Goal: Information Seeking & Learning: Learn about a topic

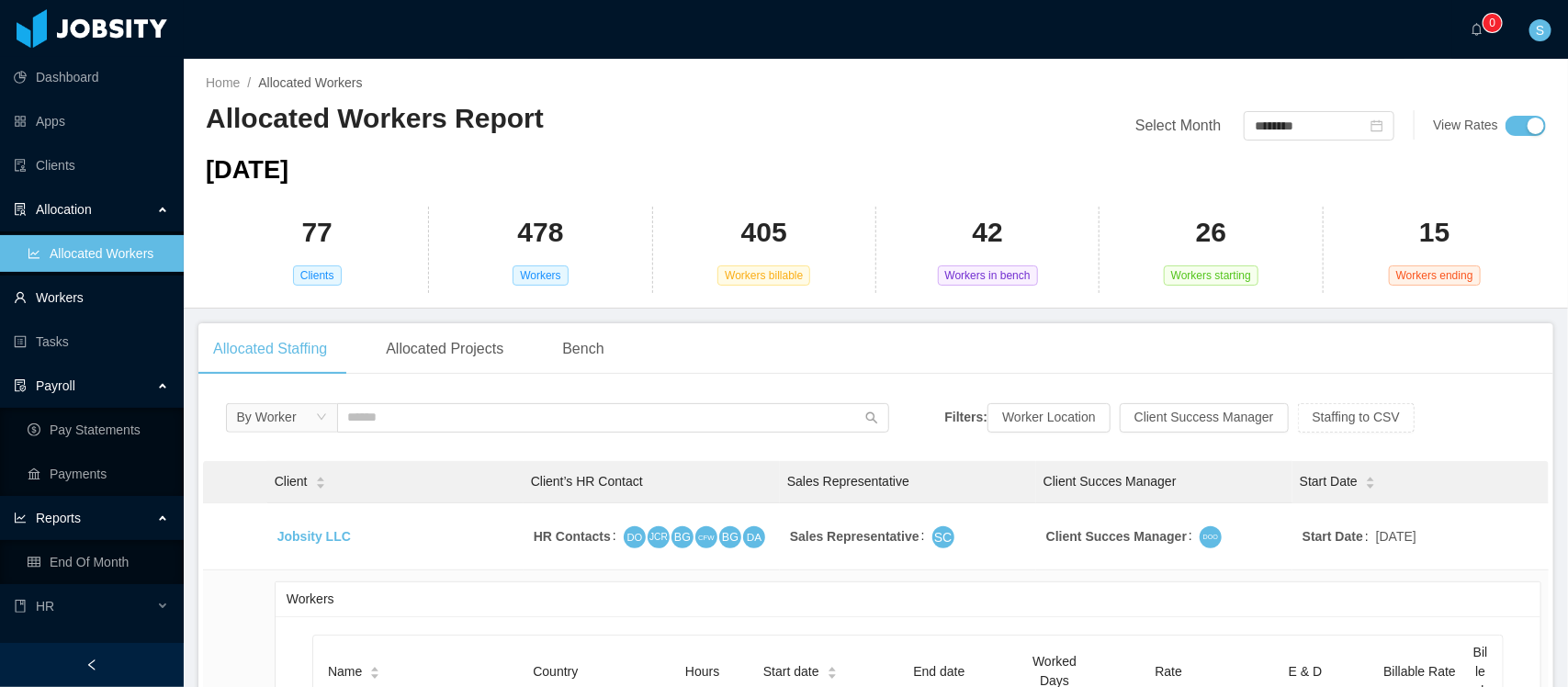
click at [52, 285] on link "Workers" at bounding box center [91, 298] width 155 height 37
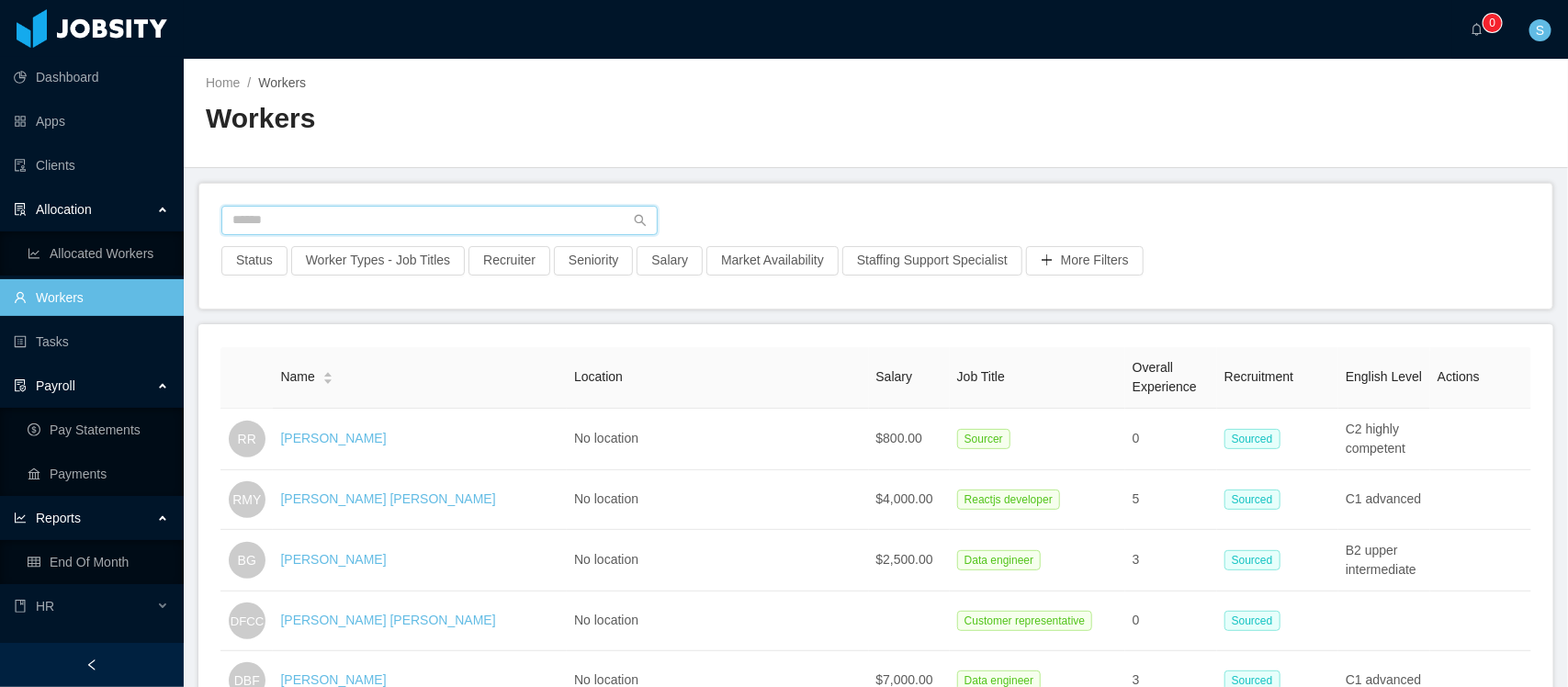
click at [485, 226] on input "text" at bounding box center [439, 221] width 437 height 30
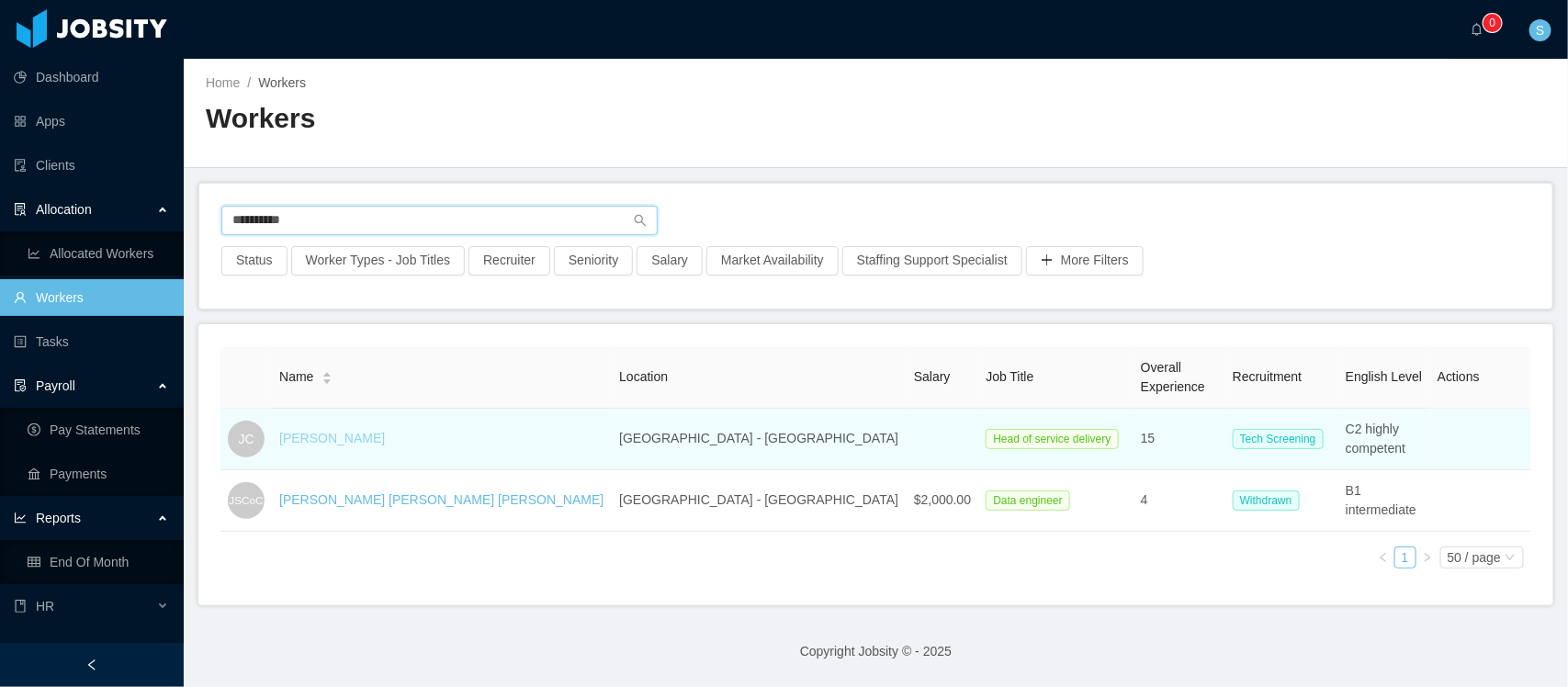
type input "**********"
click at [326, 434] on link "[PERSON_NAME]" at bounding box center [332, 439] width 105 height 15
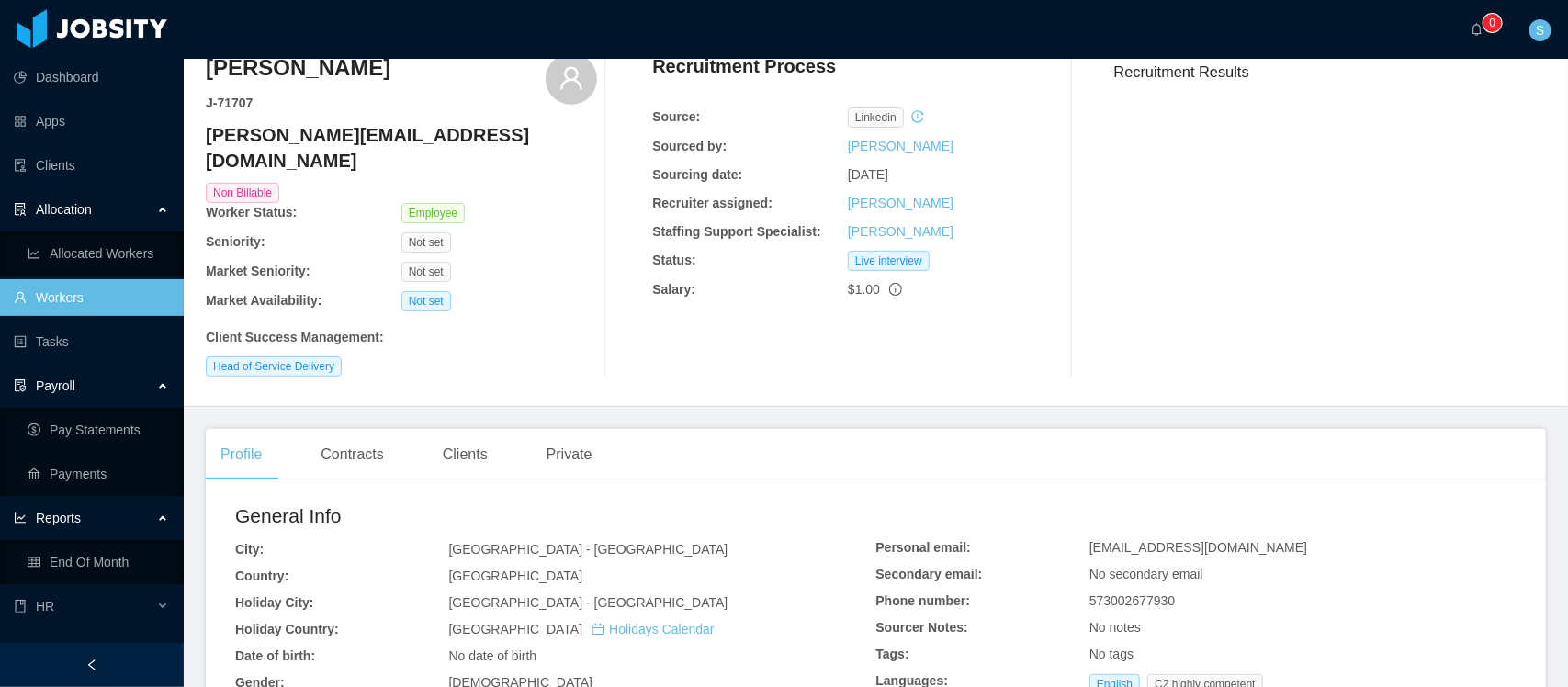
scroll to position [114, 0]
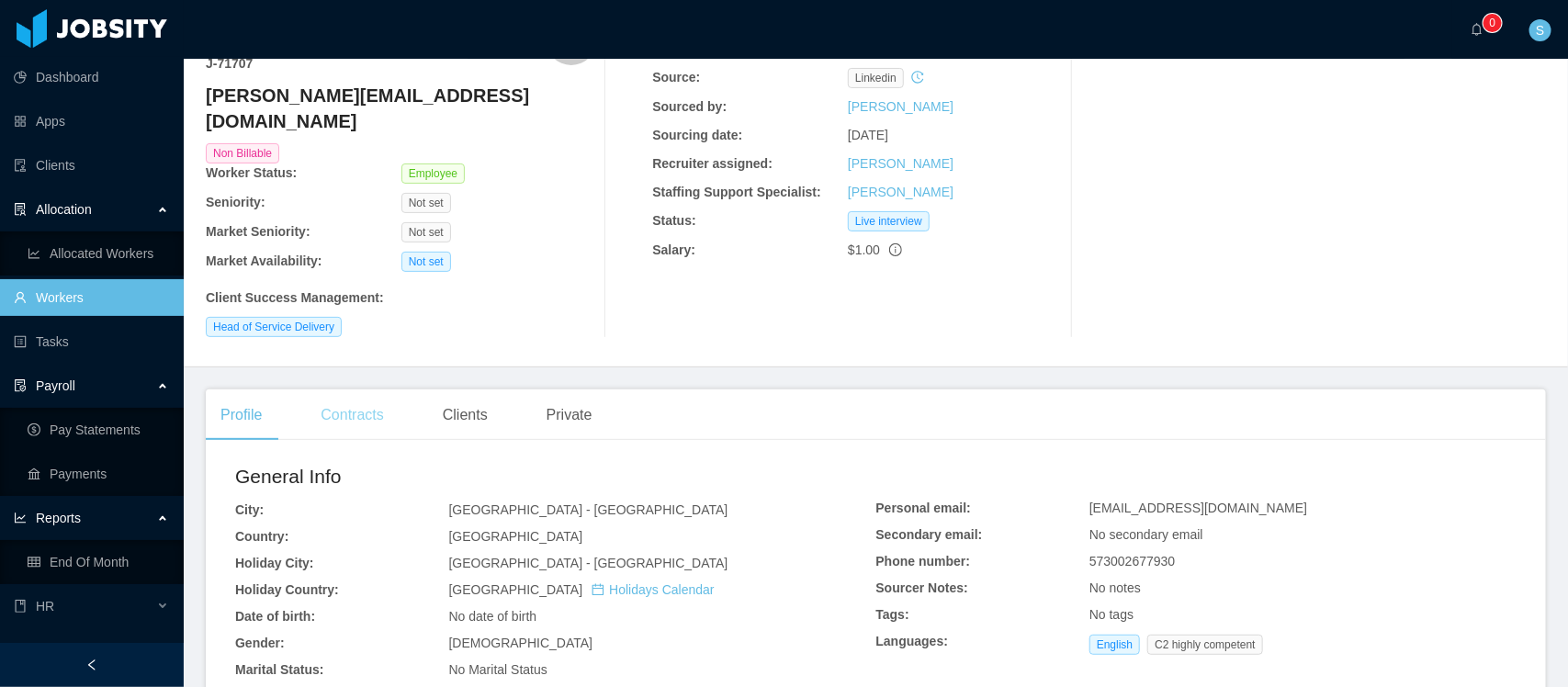
click at [360, 398] on div "Contracts" at bounding box center [352, 416] width 92 height 52
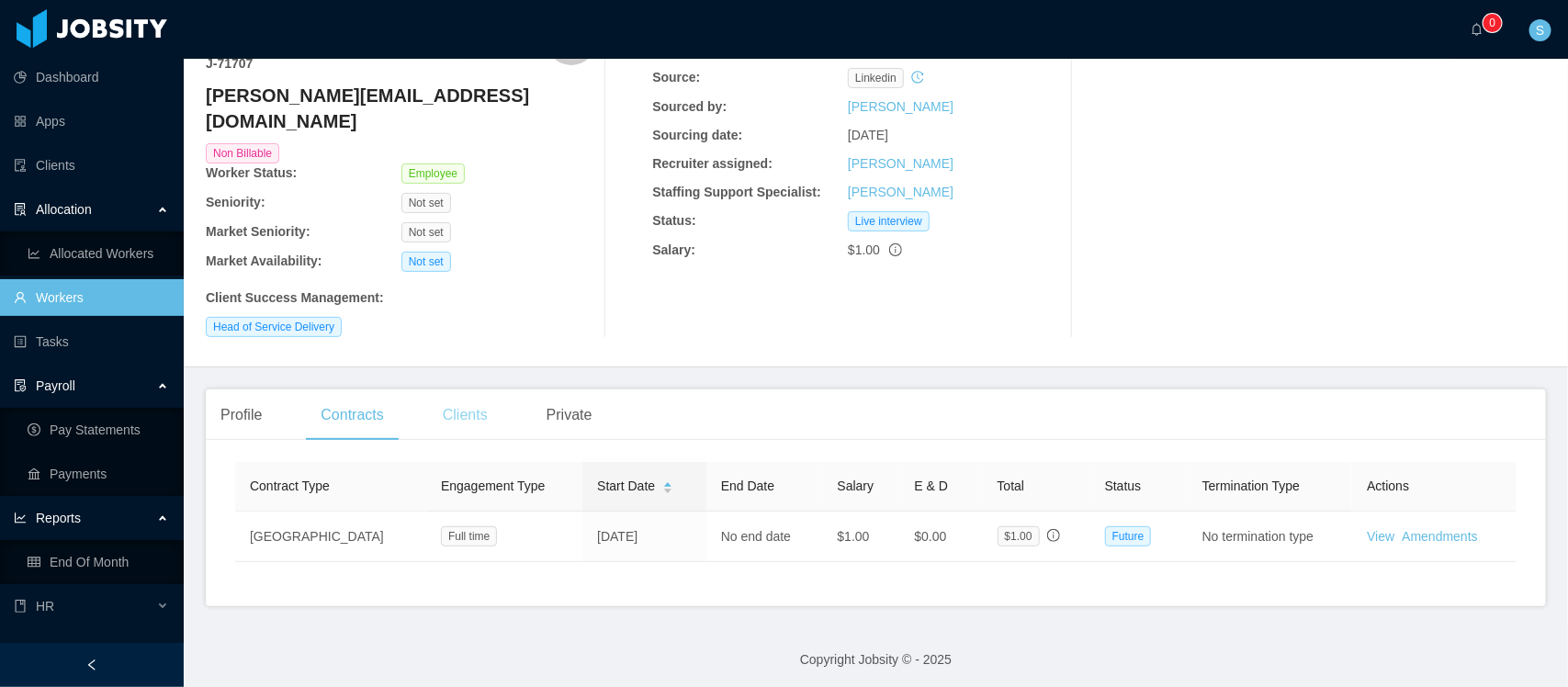
click at [465, 390] on div "Clients" at bounding box center [465, 416] width 75 height 52
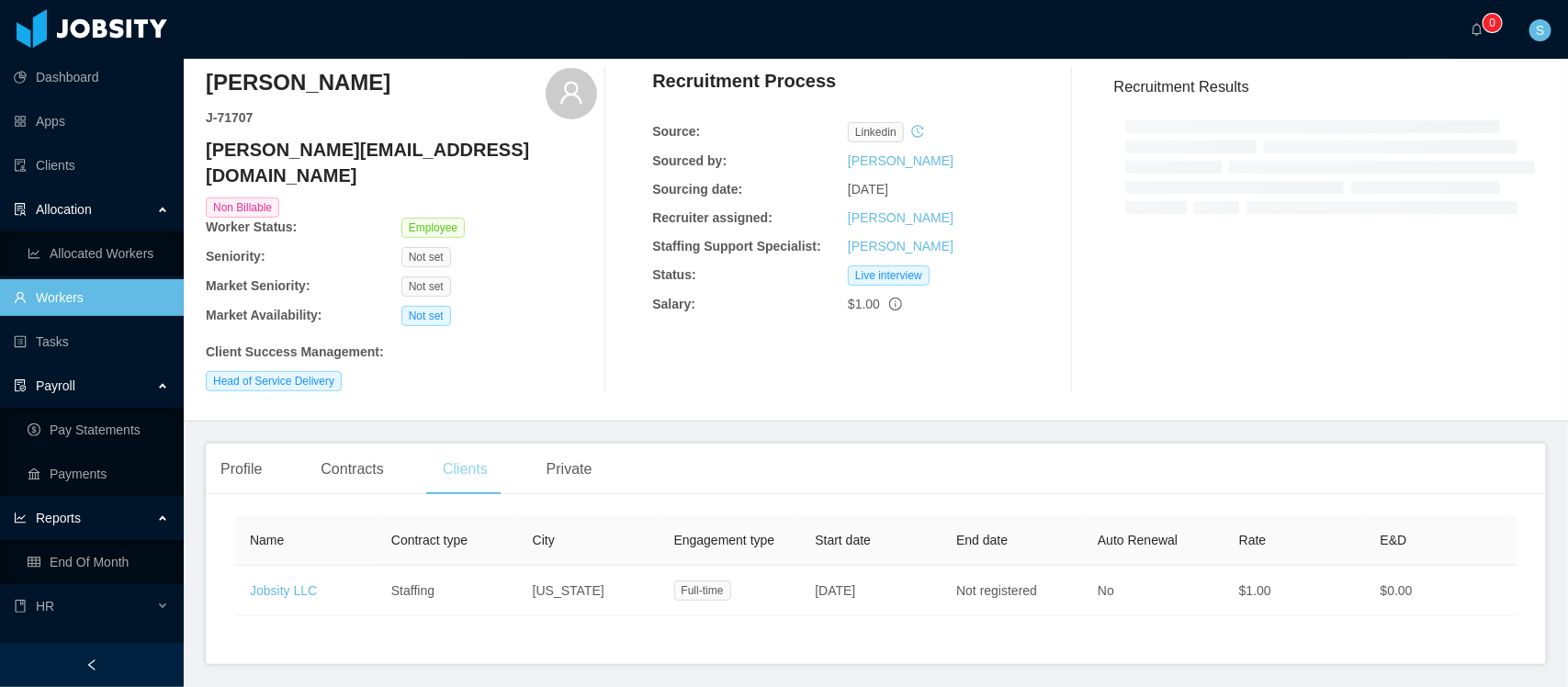
scroll to position [114, 0]
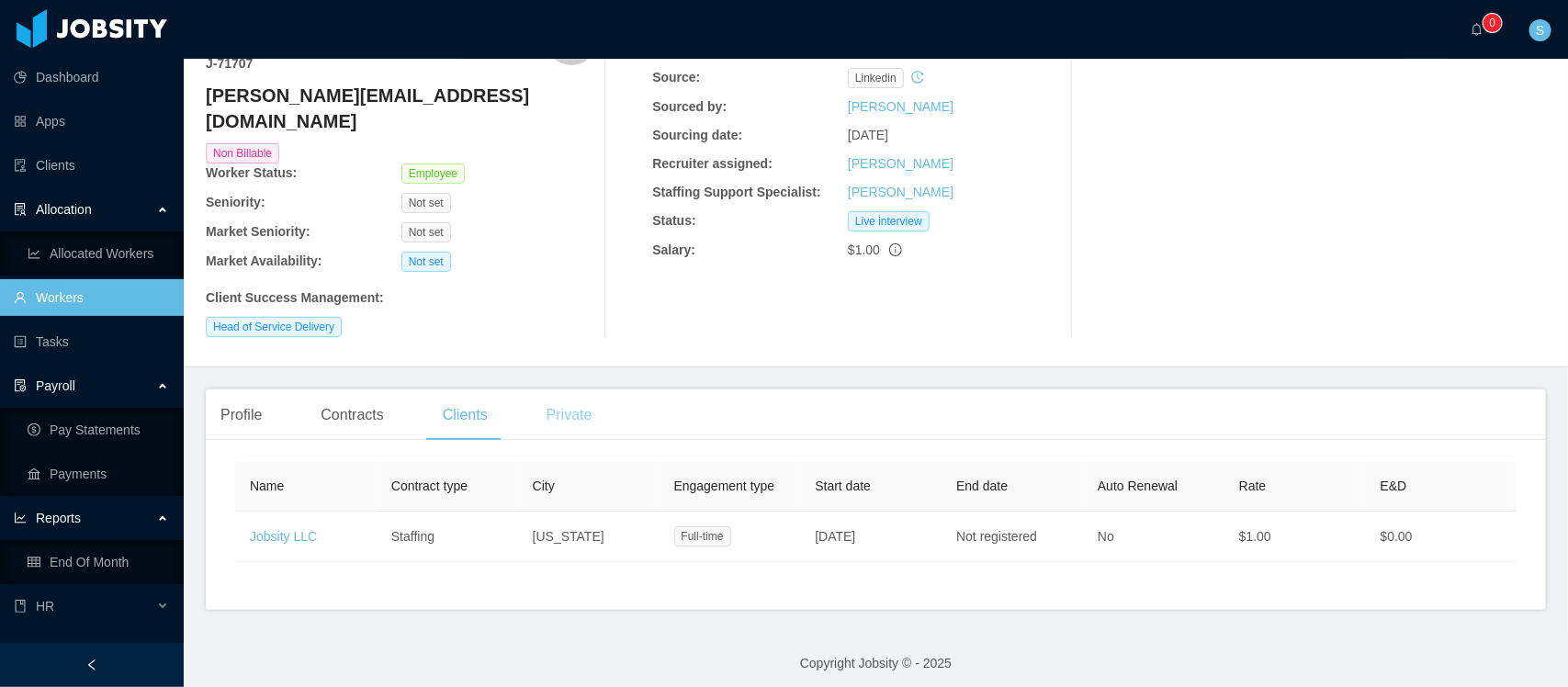
click at [589, 403] on div "Private" at bounding box center [569, 416] width 76 height 52
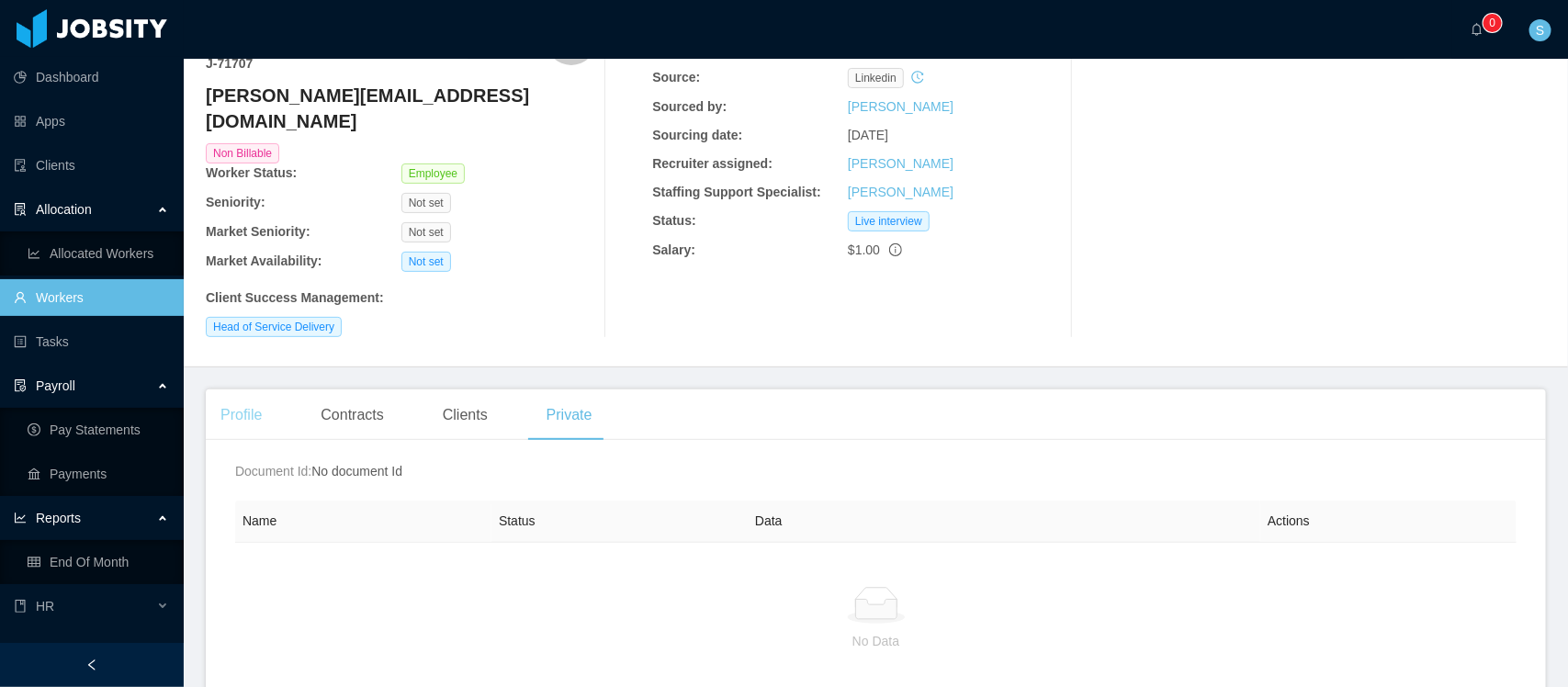
click at [245, 393] on div "Profile" at bounding box center [241, 416] width 71 height 52
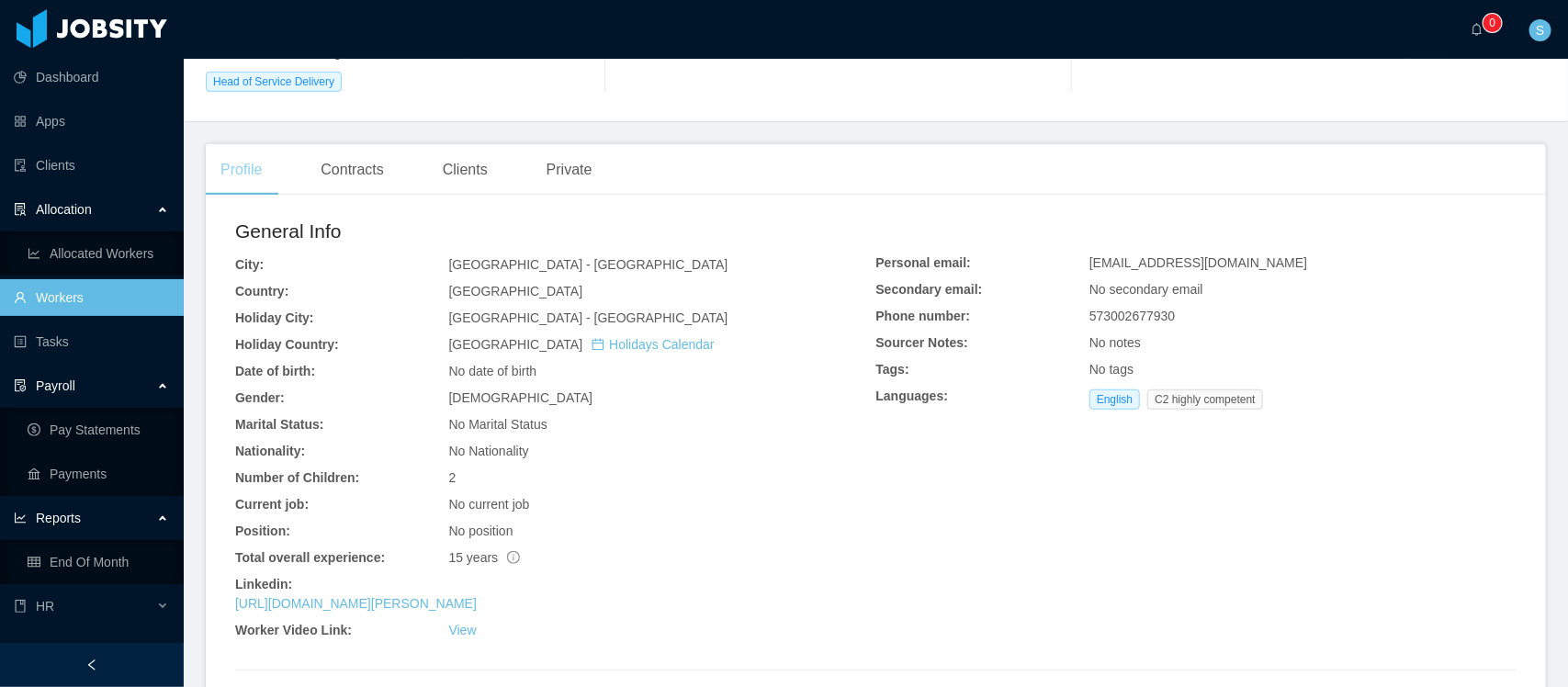
scroll to position [457, 0]
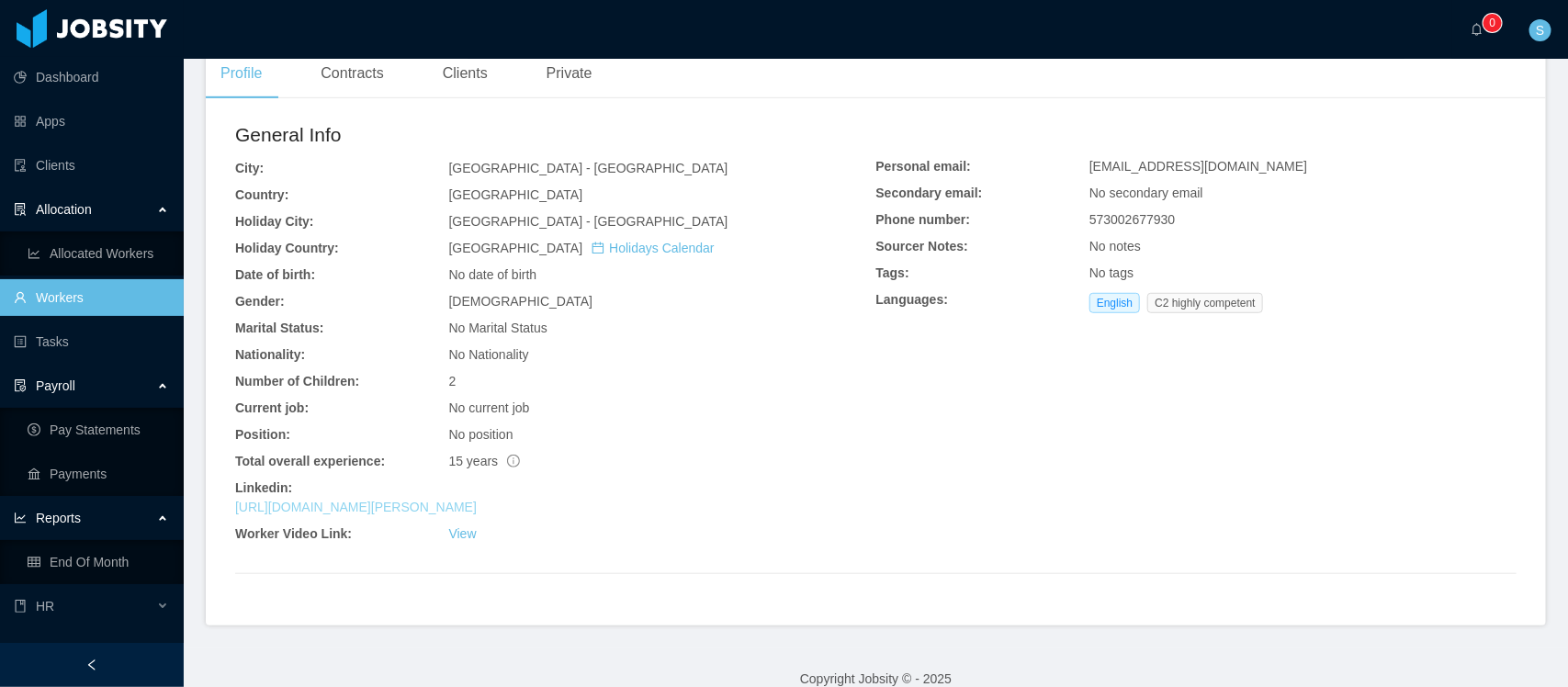
click at [455, 500] on link "[URL][DOMAIN_NAME][PERSON_NAME]" at bounding box center [356, 507] width 242 height 15
click at [60, 165] on link "Clients" at bounding box center [91, 165] width 155 height 37
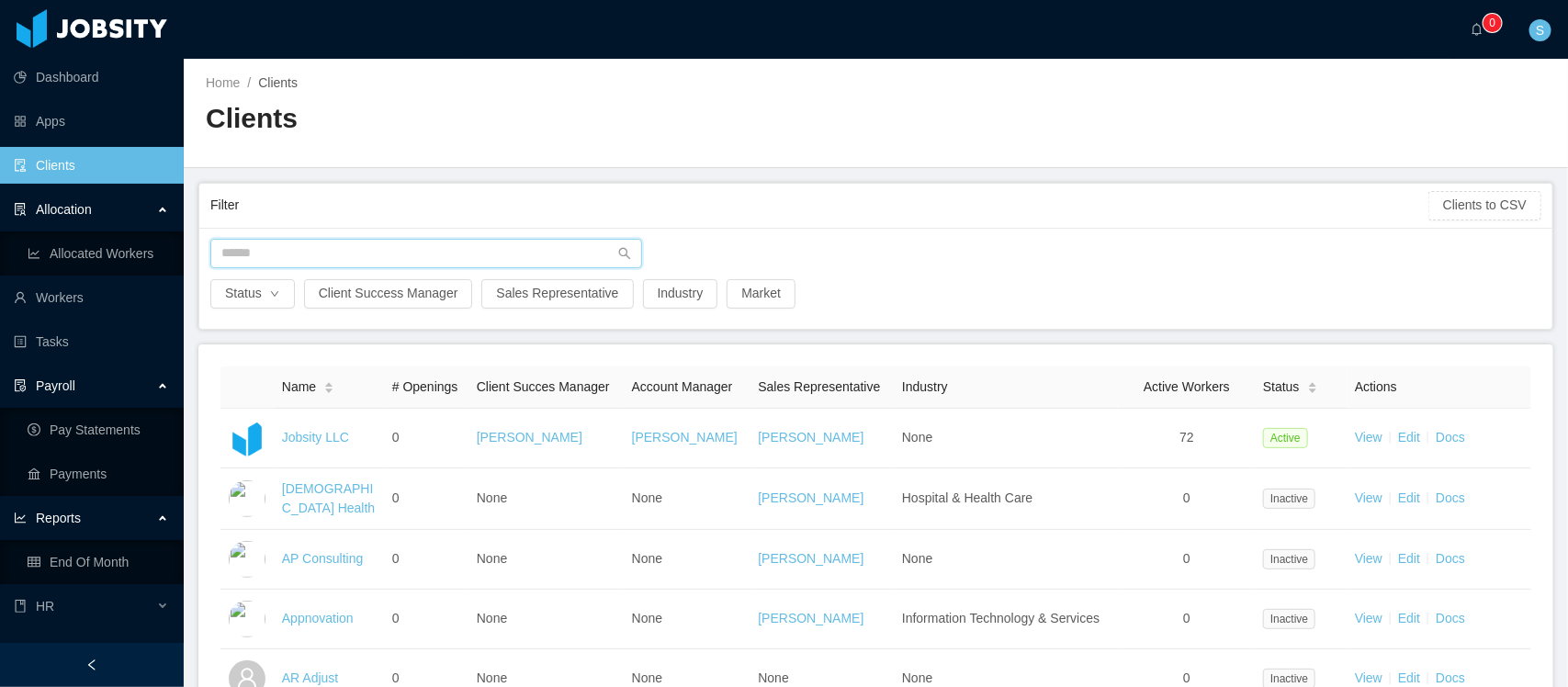
click at [326, 250] on input "text" at bounding box center [426, 254] width 432 height 30
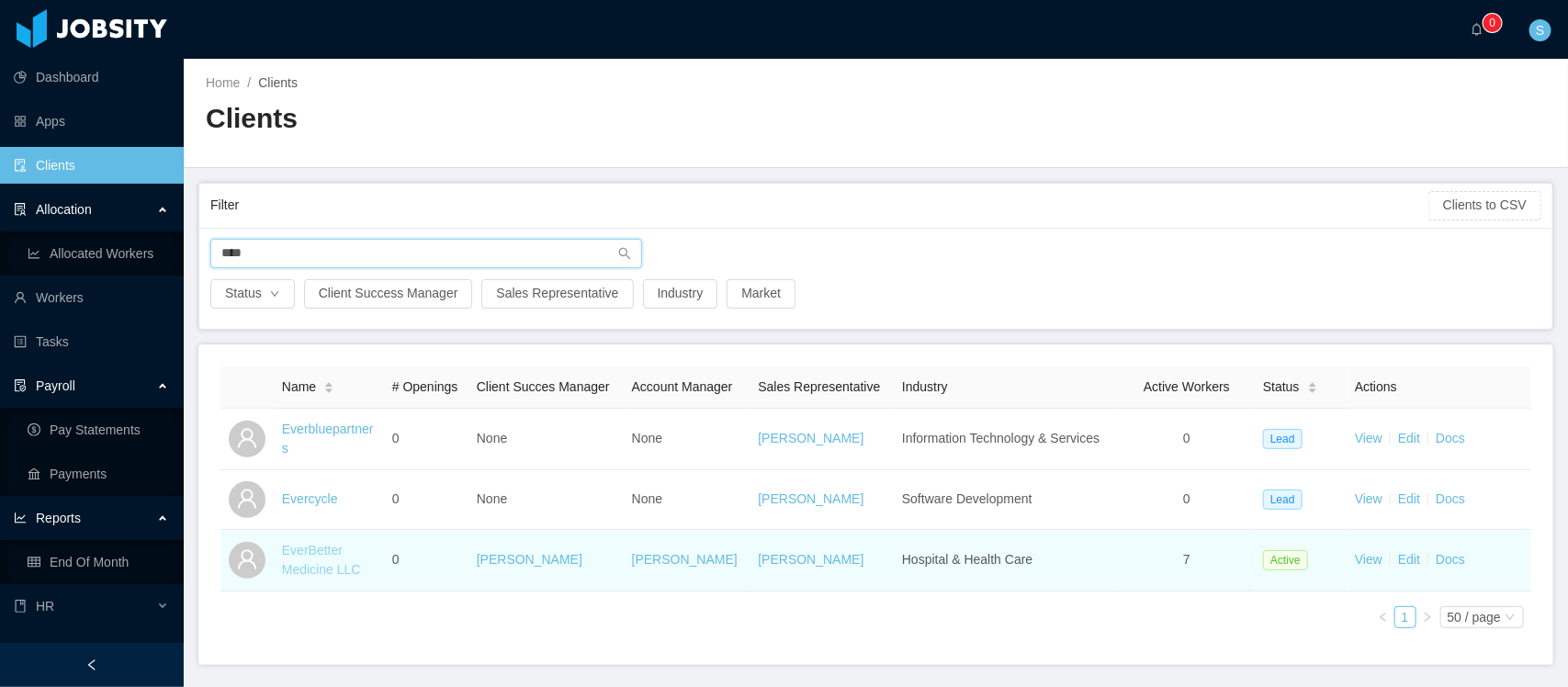
type input "****"
click at [340, 563] on link "EverBetter Medicine LLC" at bounding box center [321, 560] width 79 height 34
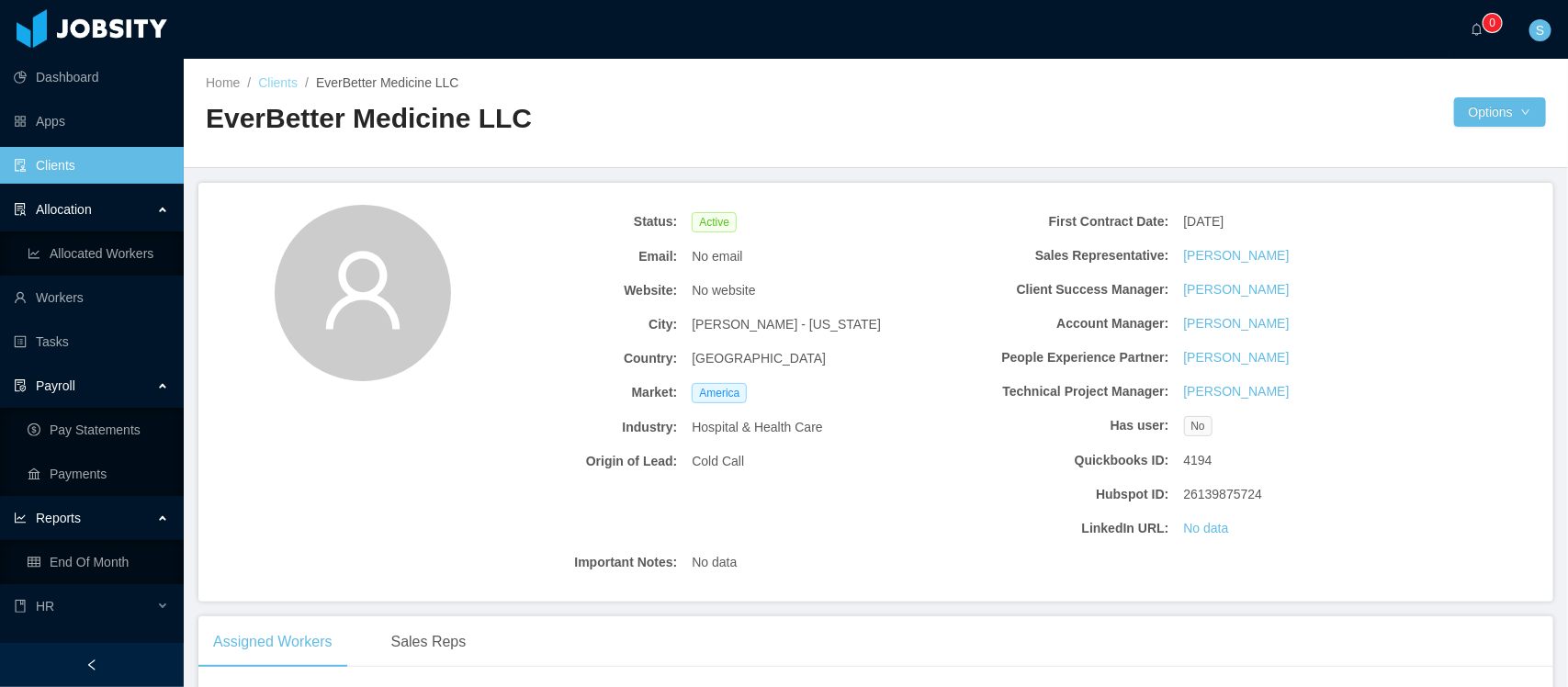
click at [269, 79] on link "Clients" at bounding box center [278, 83] width 40 height 15
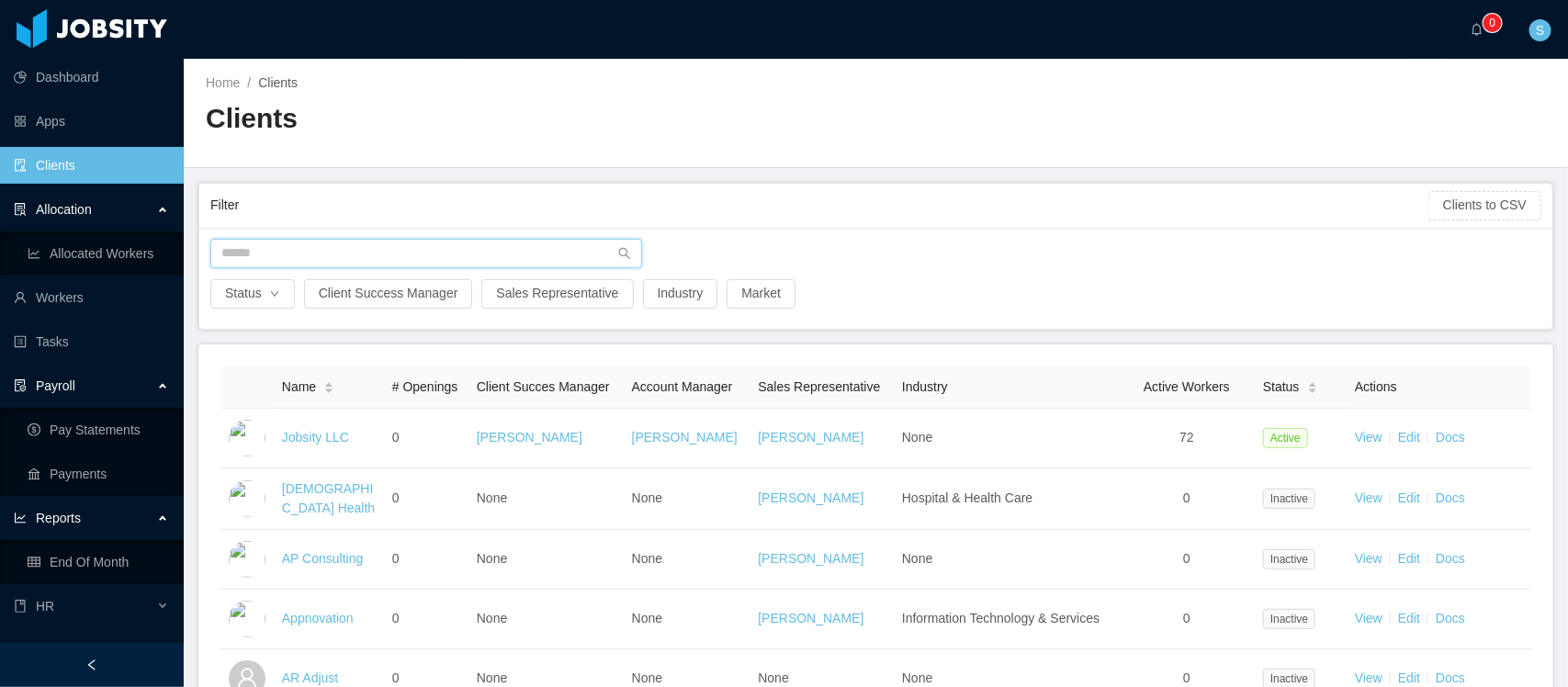
click at [336, 253] on input "text" at bounding box center [426, 254] width 432 height 30
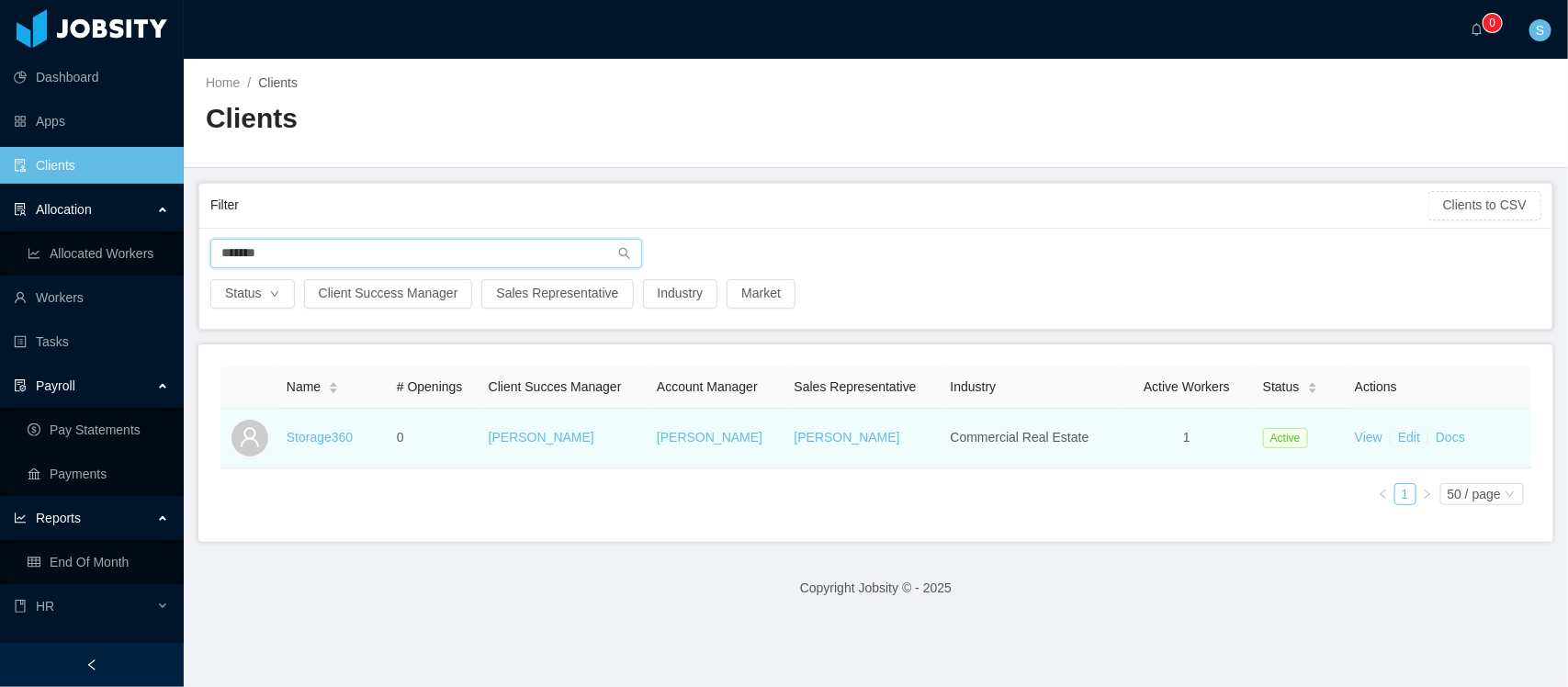
type input "*******"
click at [333, 447] on td "Storage360" at bounding box center [334, 439] width 110 height 60
click at [329, 441] on link "Storage360" at bounding box center [319, 438] width 66 height 15
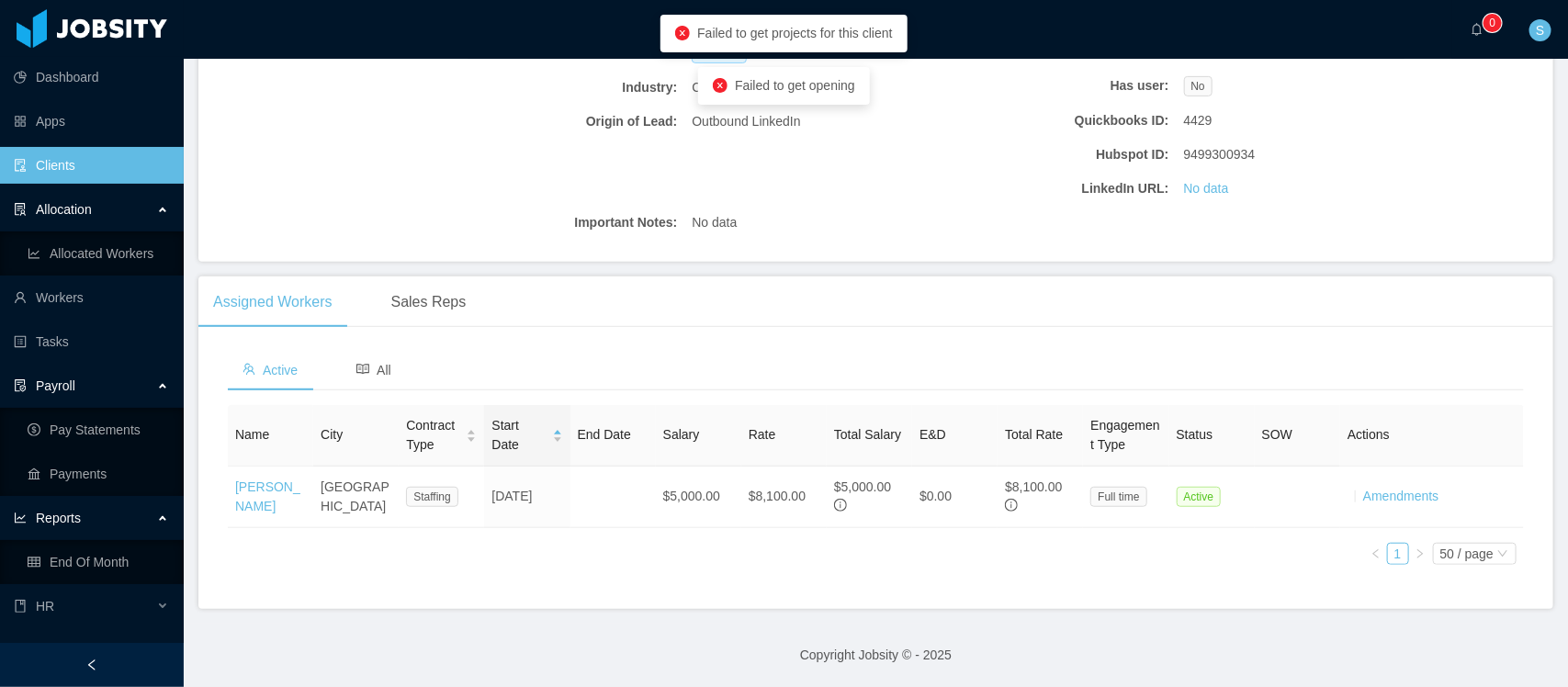
scroll to position [356, 0]
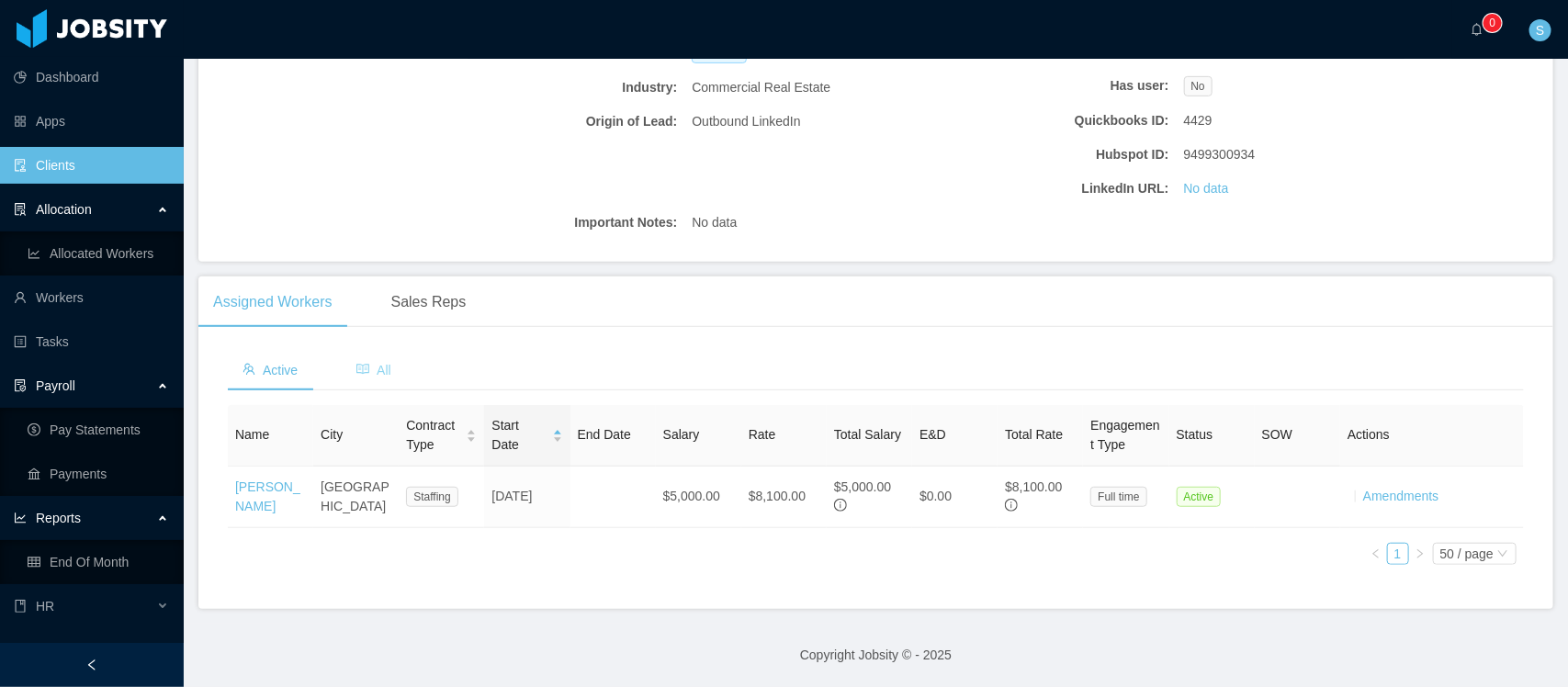
click at [388, 363] on span "All" at bounding box center [374, 370] width 35 height 15
